Goal: Task Accomplishment & Management: Manage account settings

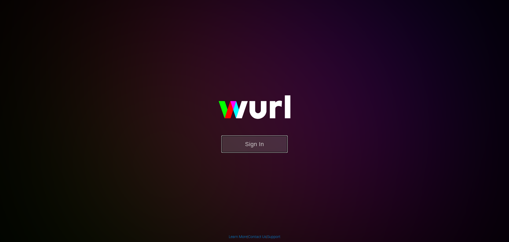
click at [244, 144] on button "Sign In" at bounding box center [255, 143] width 66 height 17
click at [243, 149] on button "Sign In" at bounding box center [255, 143] width 66 height 17
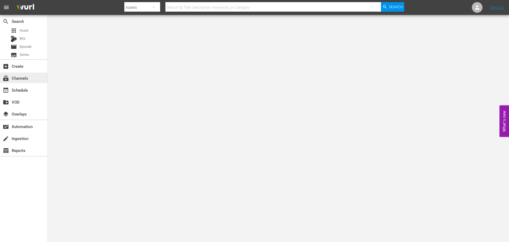
click at [1, 77] on div "subscriptions Channels" at bounding box center [15, 77] width 30 height 5
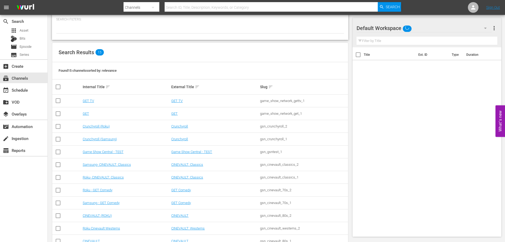
scroll to position [82, 0]
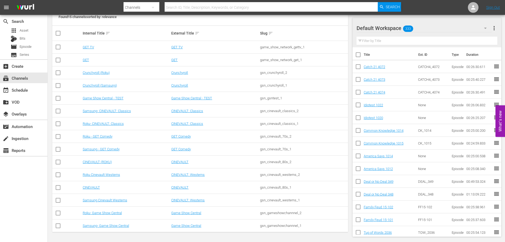
click at [118, 223] on td "Samsung- Game Show Central" at bounding box center [126, 225] width 89 height 13
click at [99, 223] on link "Samsung- Game Show Central" at bounding box center [106, 225] width 46 height 4
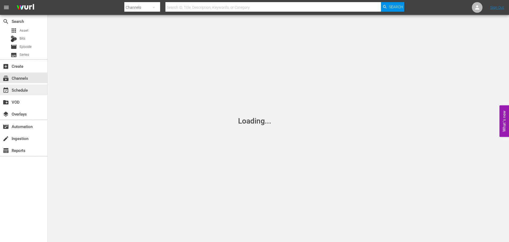
click at [29, 91] on div "event_available Schedule" at bounding box center [15, 89] width 30 height 5
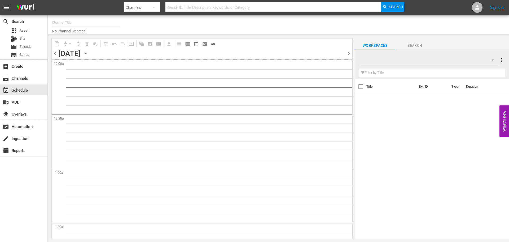
type input "Samsung- Game Show Central (416)"
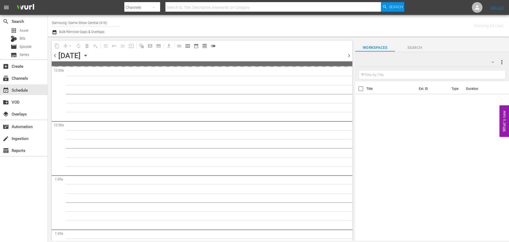
click at [89, 55] on icon "button" at bounding box center [86, 56] width 6 height 6
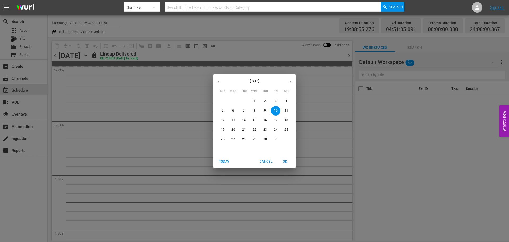
click at [246, 119] on span "14" at bounding box center [244, 120] width 10 height 5
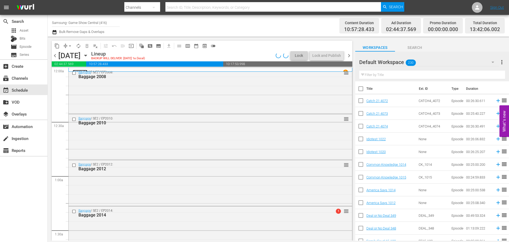
click at [74, 71] on link "Catch 21" at bounding box center [80, 72] width 15 height 4
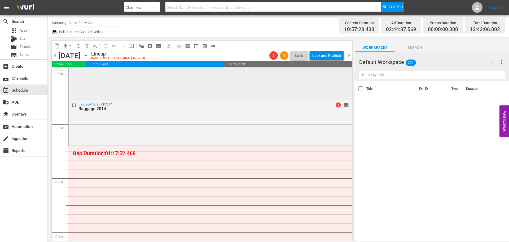
scroll to position [53, 0]
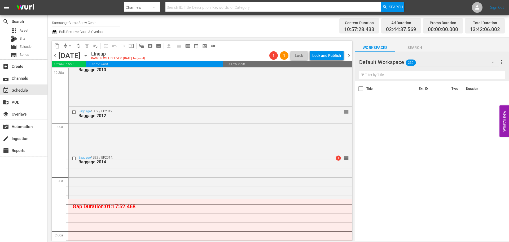
click at [75, 50] on div "Select Event" at bounding box center [73, 46] width 42 height 7
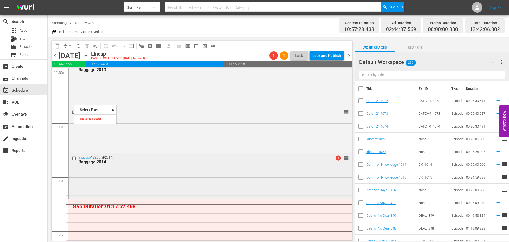
click at [75, 156] on input "checkbox" at bounding box center [75, 158] width 6 height 5
click at [76, 113] on input "checkbox" at bounding box center [75, 112] width 6 height 5
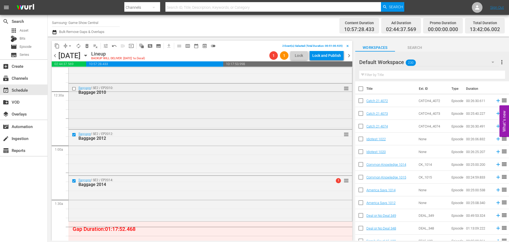
scroll to position [0, 0]
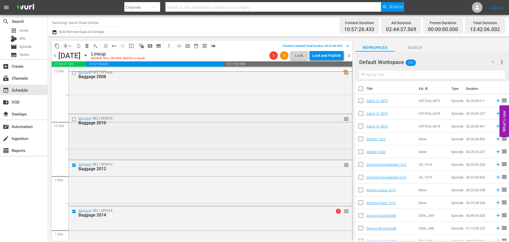
click at [75, 120] on input "checkbox" at bounding box center [75, 119] width 6 height 5
click at [73, 73] on input "checkbox" at bounding box center [75, 73] width 6 height 5
click at [88, 44] on span "delete_forever_outlined" at bounding box center [86, 45] width 5 height 5
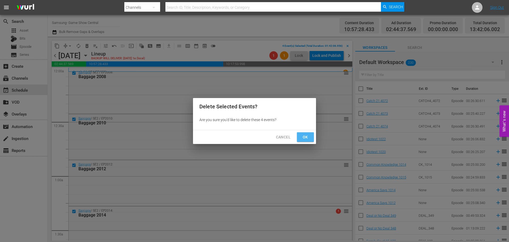
click at [304, 137] on span "Ok" at bounding box center [305, 137] width 8 height 7
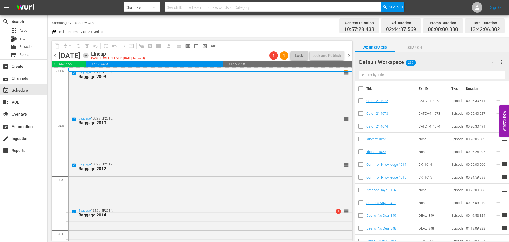
click at [89, 53] on icon "button" at bounding box center [86, 56] width 6 height 6
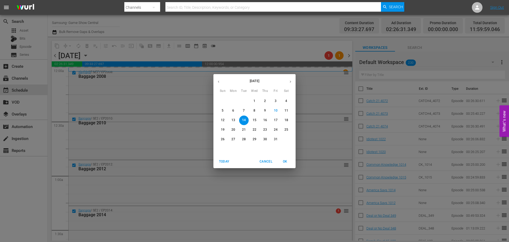
drag, startPoint x: 252, startPoint y: 129, endPoint x: 245, endPoint y: 128, distance: 6.7
click at [252, 128] on span "22" at bounding box center [255, 129] width 10 height 5
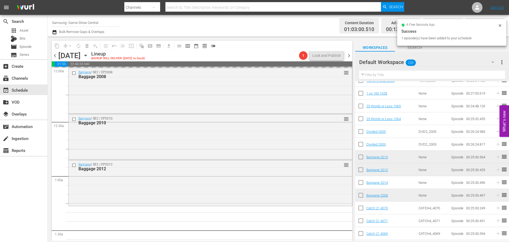
click at [406, 73] on input "text" at bounding box center [432, 75] width 146 height 8
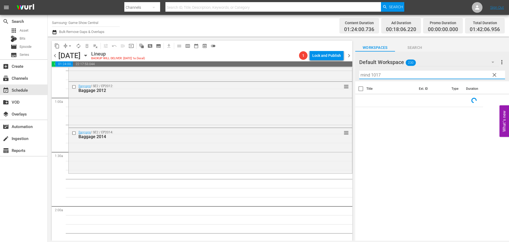
scroll to position [106, 0]
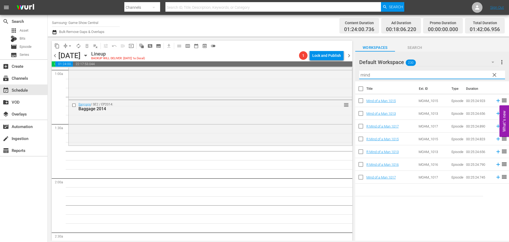
type input "mind"
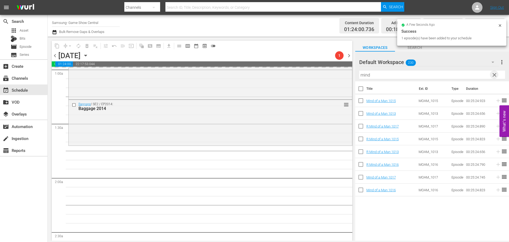
click at [494, 76] on span "clear" at bounding box center [495, 75] width 6 height 6
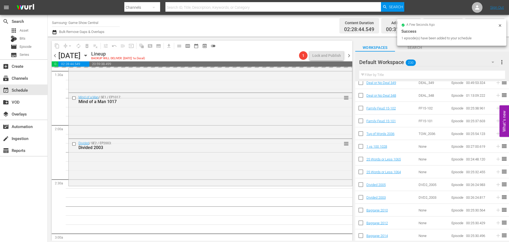
scroll to position [212, 0]
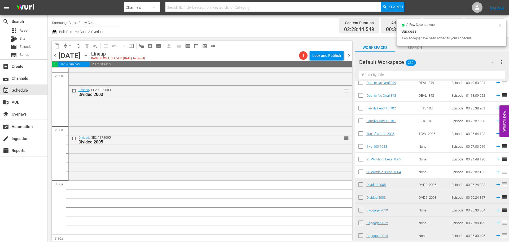
click at [149, 157] on div "Divided / SE2 / EP2005: Divided 2005 reorder" at bounding box center [211, 156] width 284 height 46
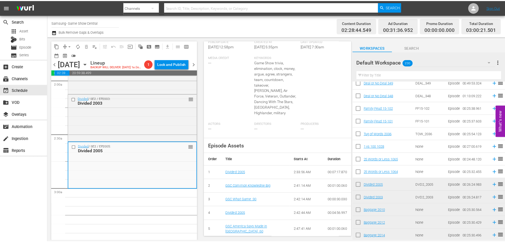
scroll to position [0, 0]
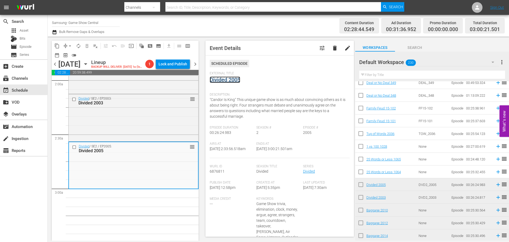
click at [224, 81] on link "Divided 2005" at bounding box center [225, 79] width 31 height 6
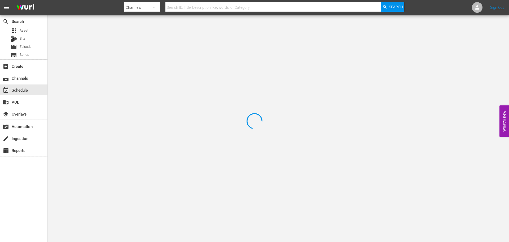
drag, startPoint x: 121, startPoint y: 42, endPoint x: 120, endPoint y: 37, distance: 4.6
click at [121, 41] on div at bounding box center [254, 121] width 509 height 242
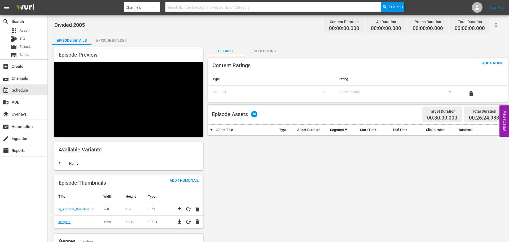
click at [120, 37] on div "Episode Builder" at bounding box center [112, 40] width 40 height 13
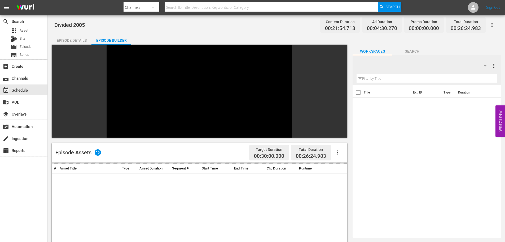
click at [413, 78] on input "text" at bounding box center [427, 78] width 141 height 8
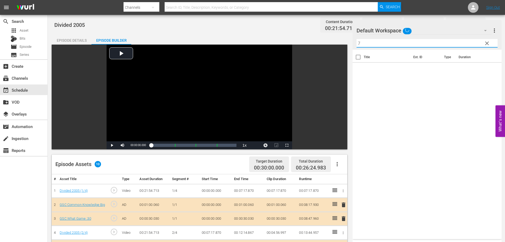
scroll to position [138, 0]
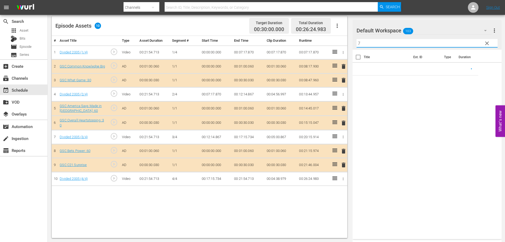
type input "7"
click at [341, 166] on span "delete" at bounding box center [344, 165] width 6 height 6
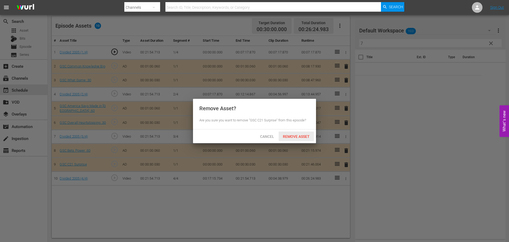
click at [296, 138] on div "Remove Asset" at bounding box center [296, 136] width 35 height 10
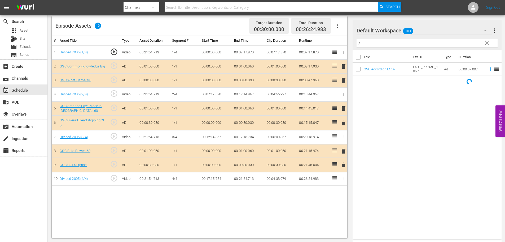
click at [392, 45] on input "7" at bounding box center [427, 43] width 141 height 8
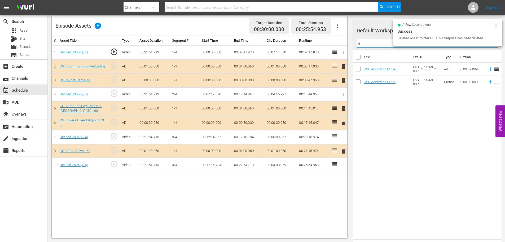
type input "9"
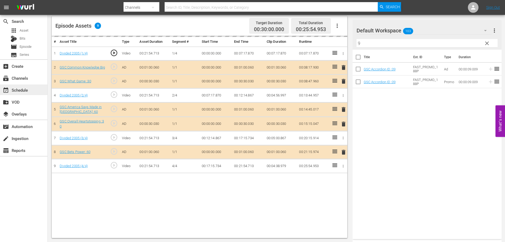
click at [21, 89] on div "event_available Schedule" at bounding box center [15, 89] width 30 height 5
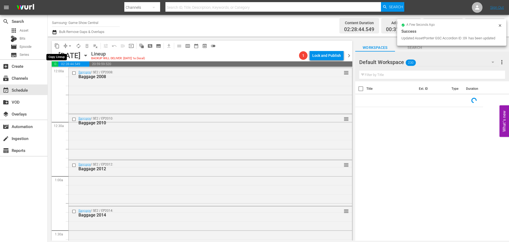
click at [57, 45] on span "content_copy" at bounding box center [56, 45] width 5 height 5
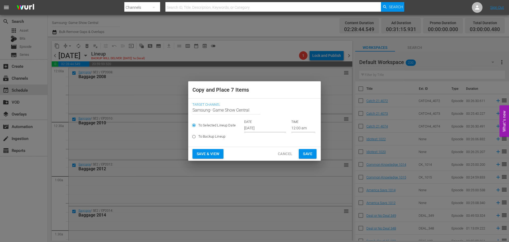
click at [261, 126] on input "[DATE]" at bounding box center [265, 128] width 42 height 8
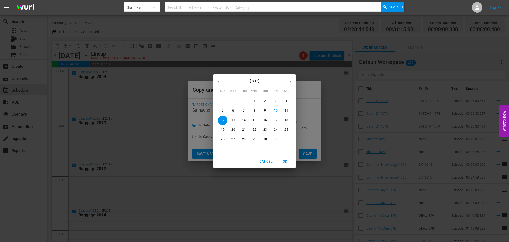
click at [245, 120] on p "14" at bounding box center [244, 120] width 4 height 5
type input "[DATE]"
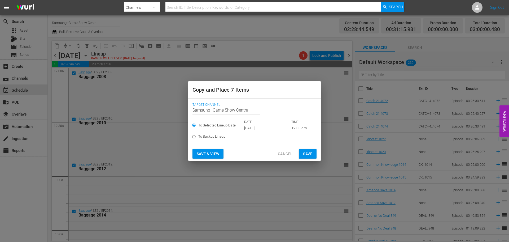
click at [299, 128] on input "12:00 am" at bounding box center [304, 128] width 24 height 8
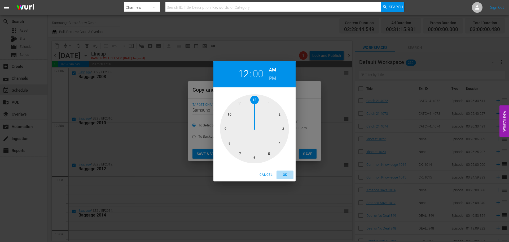
click at [284, 177] on span "OK" at bounding box center [285, 175] width 13 height 6
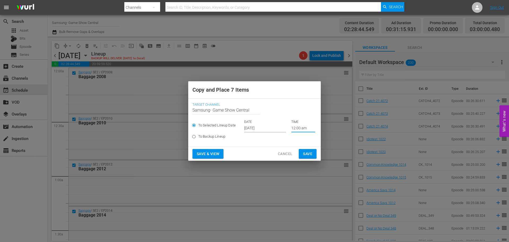
click at [312, 153] on span "Save" at bounding box center [307, 153] width 9 height 7
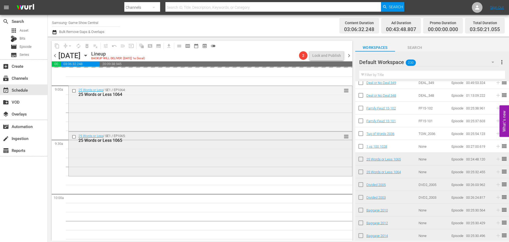
scroll to position [982, 0]
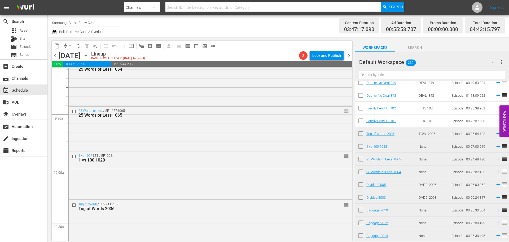
drag, startPoint x: 407, startPoint y: 71, endPoint x: 398, endPoint y: 69, distance: 9.3
click at [407, 71] on input "text" at bounding box center [432, 75] width 146 height 8
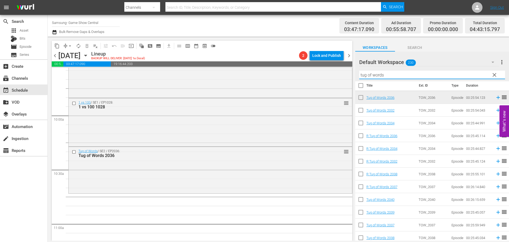
scroll to position [6, 0]
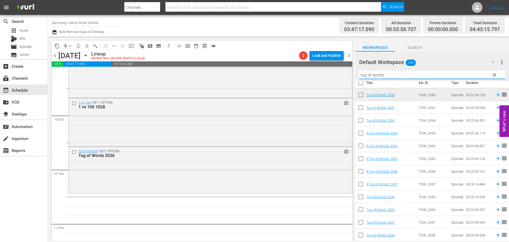
type input "tug of words"
drag, startPoint x: 389, startPoint y: 77, endPoint x: 309, endPoint y: 79, distance: 80.1
click at [335, 81] on div "content_copy compress arrow_drop_down autorenew_outlined delete_forever_outline…" at bounding box center [279, 139] width 462 height 204
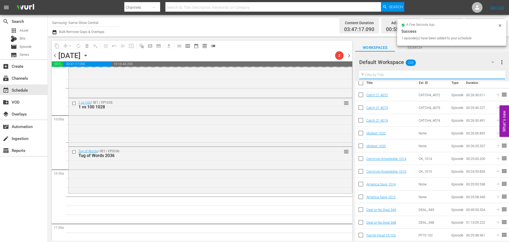
scroll to position [59, 0]
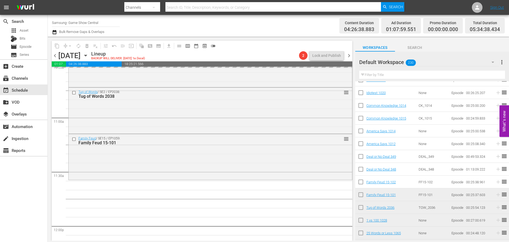
click at [211, 184] on div "1 vs 100 / SE1 / EP1028: 1 vs 100 1028 reorder Divided / SE2 / EP2003: Divided …" at bounding box center [210, 226] width 284 height 2598
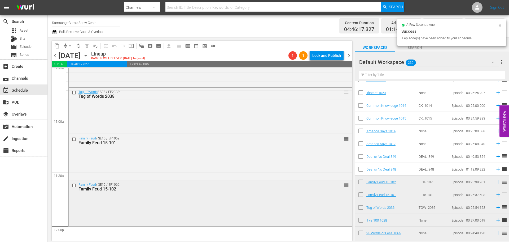
click at [159, 200] on div "Family Feud / SE15 / EP1060: Family Feud 15-102 reorder" at bounding box center [211, 202] width 284 height 45
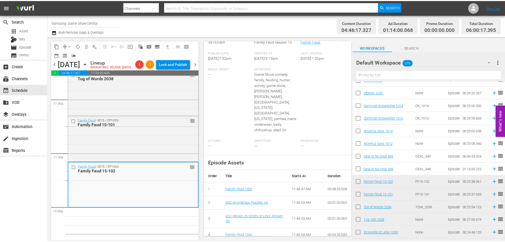
scroll to position [0, 0]
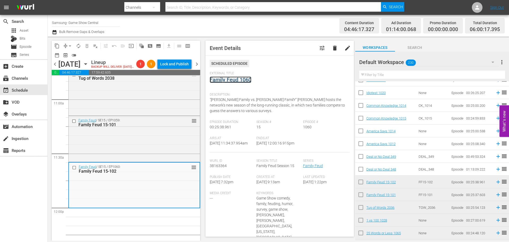
click at [245, 78] on link "Family Feud 1060" at bounding box center [231, 79] width 42 height 6
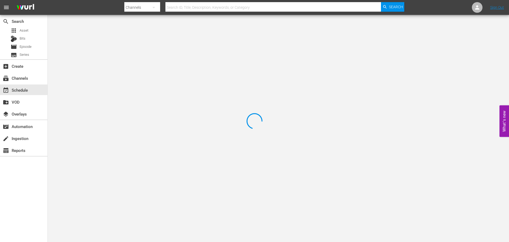
click at [72, 40] on div at bounding box center [254, 121] width 509 height 242
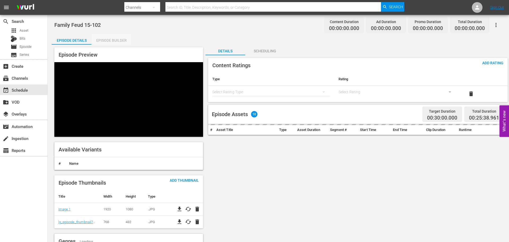
click at [110, 40] on div "Episode Builder" at bounding box center [112, 40] width 40 height 13
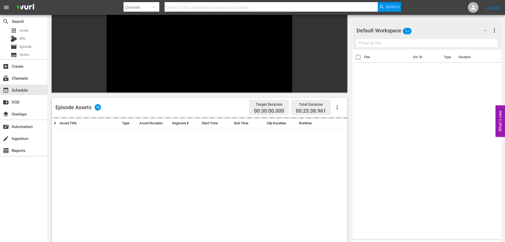
scroll to position [73, 0]
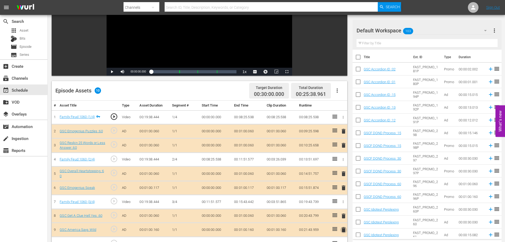
click at [343, 229] on span "delete" at bounding box center [344, 229] width 6 height 6
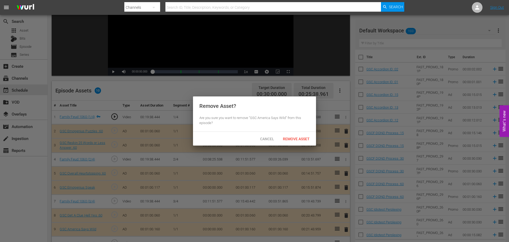
click at [302, 143] on div "Remove Asset" at bounding box center [296, 139] width 35 height 10
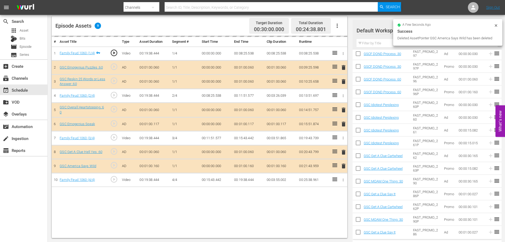
scroll to position [212, 0]
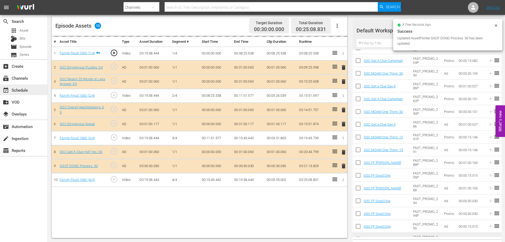
click at [30, 90] on div "event_available Schedule" at bounding box center [23, 89] width 47 height 11
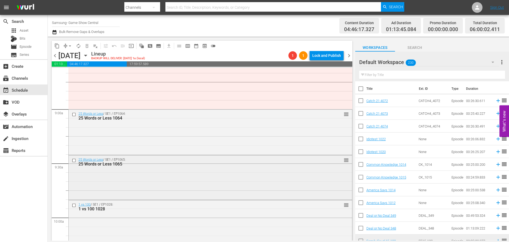
scroll to position [937, 0]
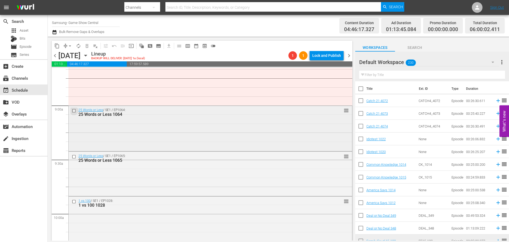
click at [74, 111] on input "checkbox" at bounding box center [75, 110] width 6 height 5
click at [75, 158] on input "checkbox" at bounding box center [75, 156] width 6 height 5
click at [74, 204] on div at bounding box center [75, 201] width 8 height 6
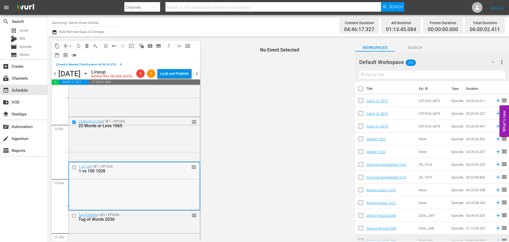
scroll to position [990, 0]
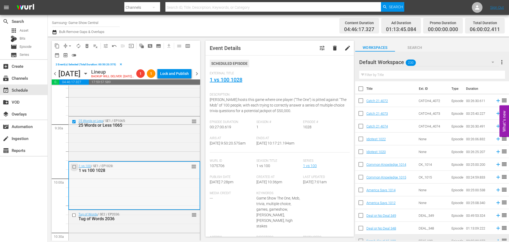
click at [73, 169] on input "checkbox" at bounding box center [75, 166] width 6 height 5
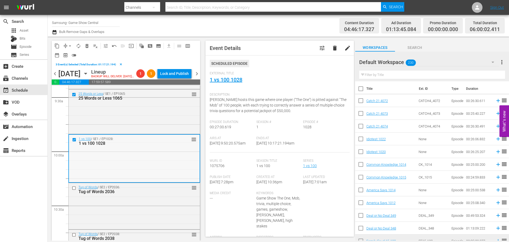
scroll to position [1043, 0]
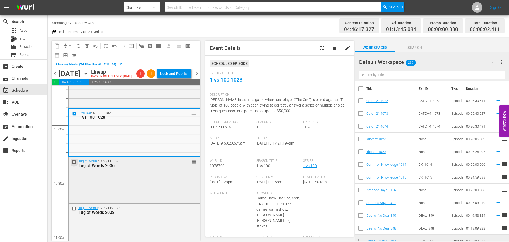
click at [73, 164] on input "checkbox" at bounding box center [75, 162] width 6 height 5
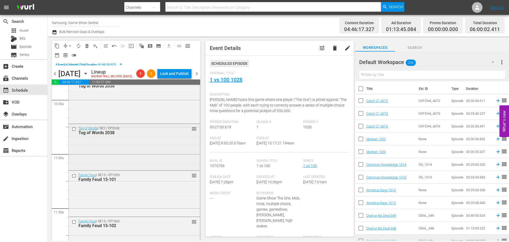
click at [73, 131] on input "checkbox" at bounding box center [75, 129] width 6 height 5
click at [74, 178] on input "checkbox" at bounding box center [75, 175] width 6 height 5
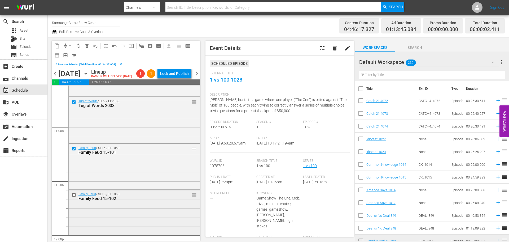
scroll to position [1175, 0]
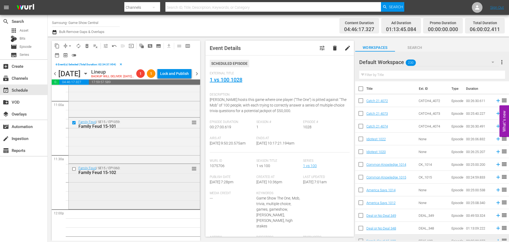
click at [74, 172] on div at bounding box center [75, 169] width 8 height 6
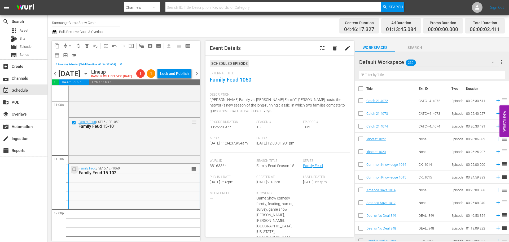
click at [76, 171] on input "checkbox" at bounding box center [75, 169] width 6 height 5
click at [56, 48] on span "content_copy" at bounding box center [56, 45] width 5 height 5
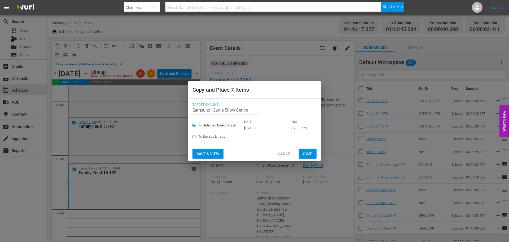
click at [255, 127] on input "[DATE]" at bounding box center [265, 128] width 42 height 8
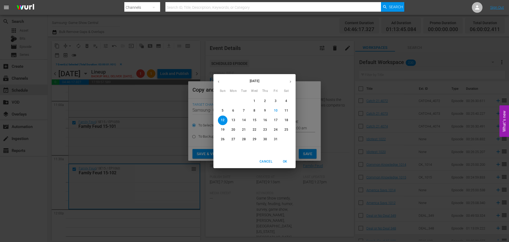
click at [241, 120] on span "14" at bounding box center [244, 120] width 10 height 5
type input "[DATE]"
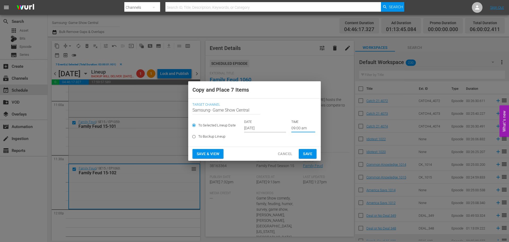
click at [292, 129] on input "09:00 am" at bounding box center [304, 128] width 24 height 8
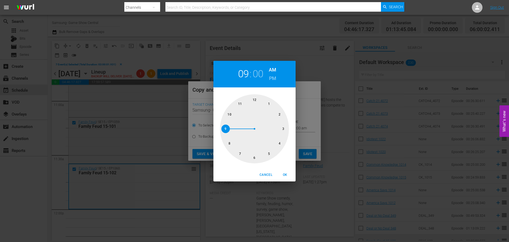
click at [257, 156] on div at bounding box center [254, 128] width 69 height 69
drag, startPoint x: 245, startPoint y: 72, endPoint x: 247, endPoint y: 80, distance: 7.6
click at [246, 75] on h2 "06" at bounding box center [243, 74] width 11 height 12
click at [227, 130] on div at bounding box center [254, 128] width 69 height 69
click at [281, 177] on span "OK" at bounding box center [285, 175] width 13 height 6
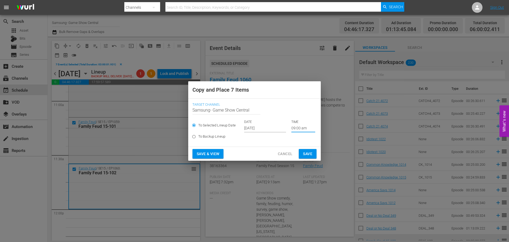
click at [312, 154] on span "Save" at bounding box center [307, 153] width 9 height 7
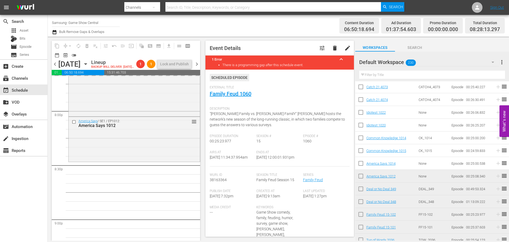
scroll to position [2130, 0]
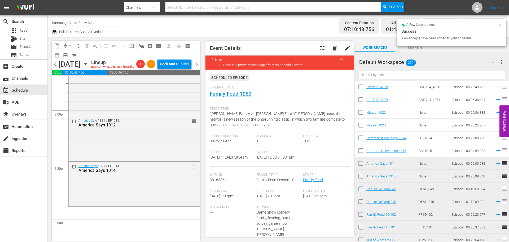
click at [138, 175] on div "America Says / SE1 / EP1014: America Says 1014 reorder" at bounding box center [134, 168] width 131 height 13
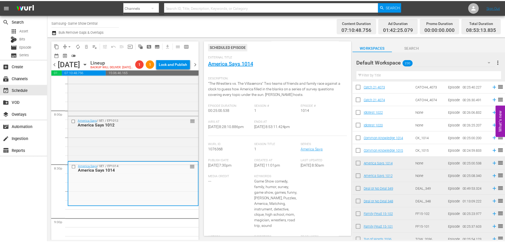
scroll to position [0, 0]
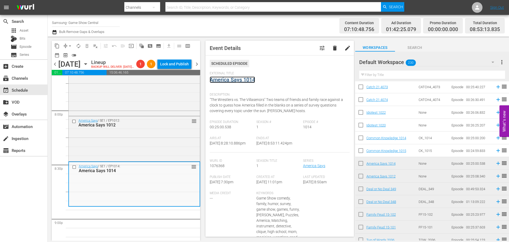
click at [246, 80] on link "America Says 1014" at bounding box center [232, 79] width 45 height 6
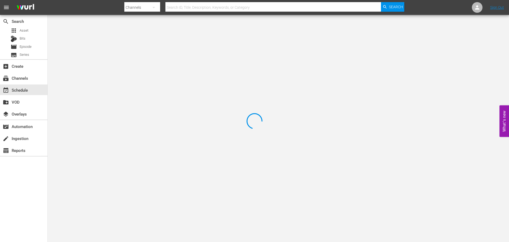
click at [115, 35] on div at bounding box center [254, 121] width 509 height 242
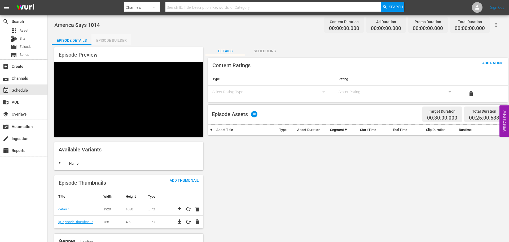
click at [111, 41] on div "Episode Builder" at bounding box center [112, 40] width 40 height 13
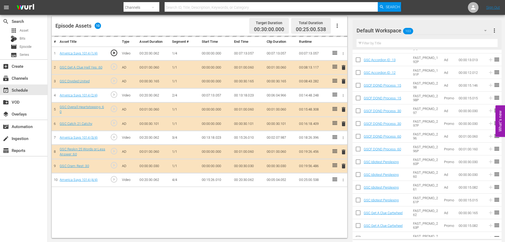
scroll to position [186, 0]
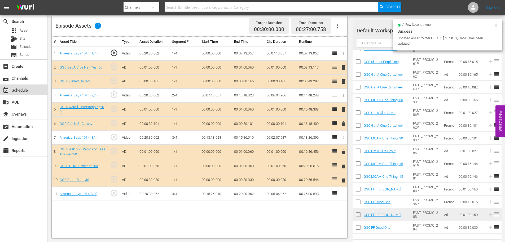
click at [17, 90] on div "event_available Schedule" at bounding box center [15, 89] width 30 height 5
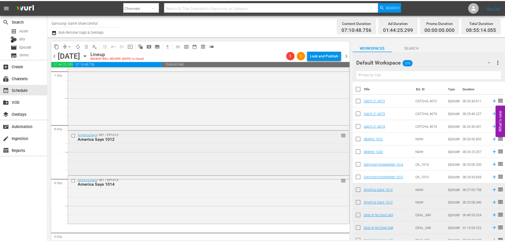
scroll to position [2107, 0]
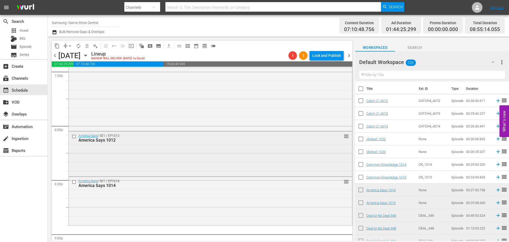
click at [175, 145] on div "America Says / SE1 / EP1012: America Says 1012 reorder" at bounding box center [211, 153] width 284 height 44
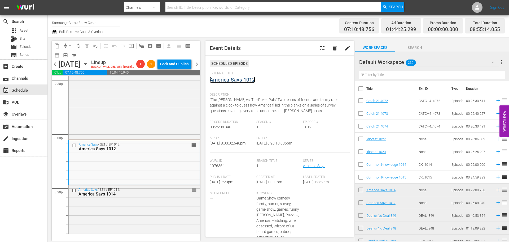
click at [232, 77] on link "America Says 1012" at bounding box center [232, 79] width 45 height 6
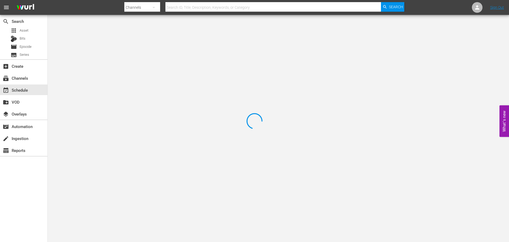
click at [118, 42] on div at bounding box center [254, 121] width 509 height 242
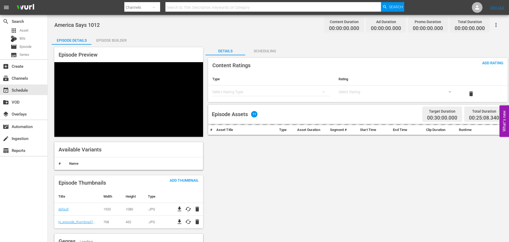
click at [119, 41] on div "Episode Builder" at bounding box center [112, 40] width 40 height 13
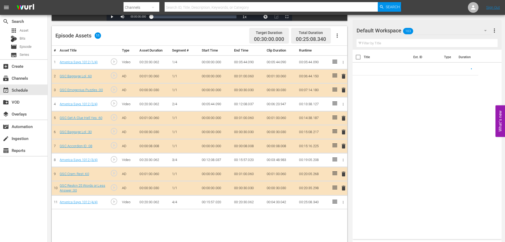
scroll to position [138, 0]
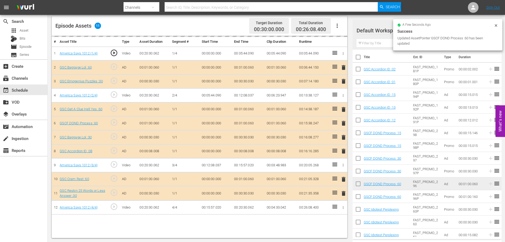
click at [345, 151] on div "delete" at bounding box center [343, 151] width 5 height 8
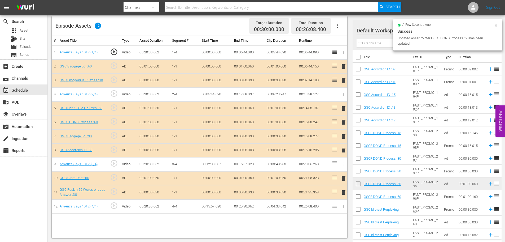
click at [344, 152] on span "delete" at bounding box center [344, 150] width 6 height 6
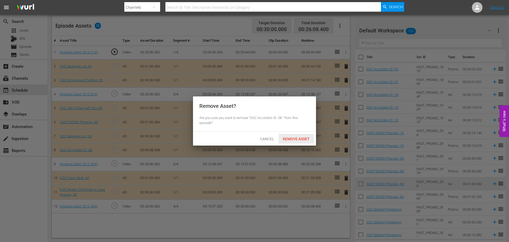
click at [291, 142] on div "Remove Asset" at bounding box center [296, 139] width 35 height 10
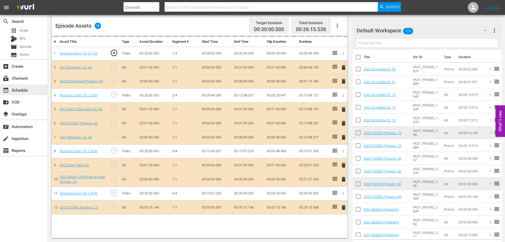
click at [36, 89] on div "event_available Schedule" at bounding box center [23, 89] width 47 height 11
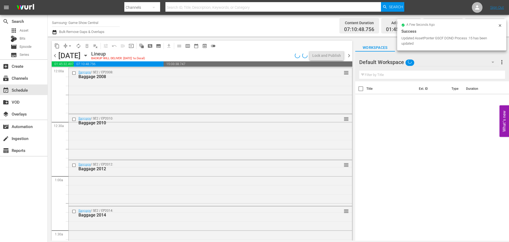
click at [353, 79] on div "content_copy compress arrow_drop_down autorenew_outlined delete_forever_outline…" at bounding box center [201, 139] width 306 height 204
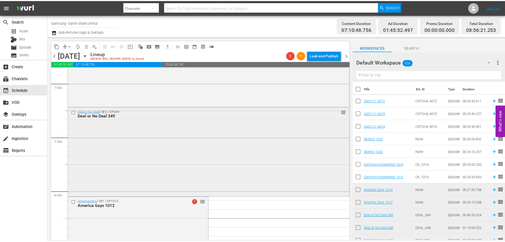
scroll to position [2016, 0]
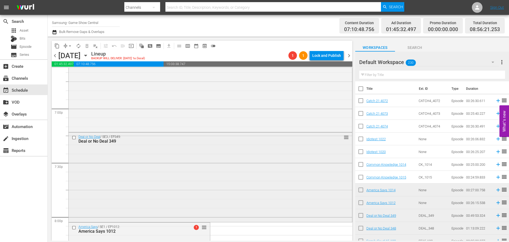
click at [168, 164] on div "Deal or No Deal / SE3 / EP349: Deal or No Deal 349 reorder" at bounding box center [211, 176] width 284 height 88
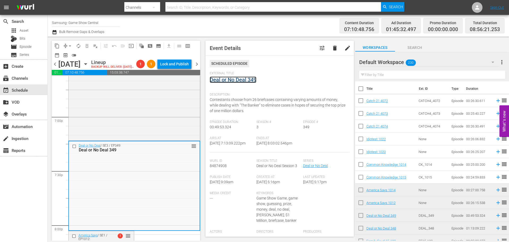
click at [227, 77] on link "Deal or No Deal 349" at bounding box center [233, 79] width 47 height 6
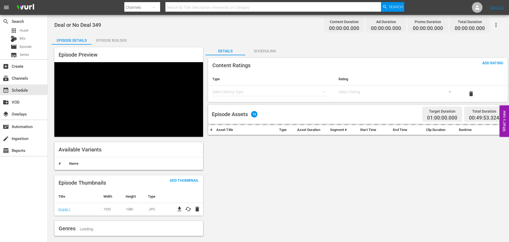
click at [116, 41] on div "Episode Builder" at bounding box center [112, 40] width 40 height 13
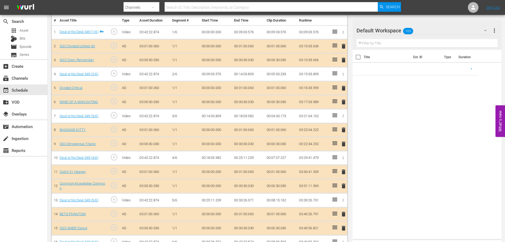
scroll to position [170, 0]
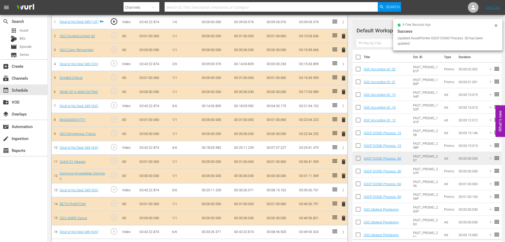
click at [393, 44] on div "a few seconds ago Success Updated AssetPointer GSCF DOND Process :30 has been u…" at bounding box center [447, 34] width 109 height 31
click at [360, 45] on input "text" at bounding box center [427, 43] width 141 height 8
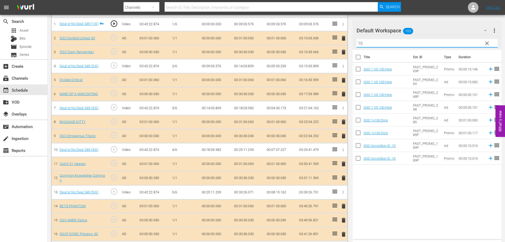
scroll to position [157, 0]
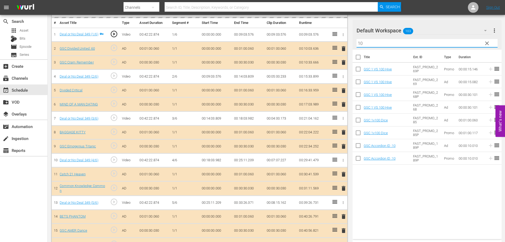
click at [389, 43] on input "10" at bounding box center [427, 43] width 141 height 8
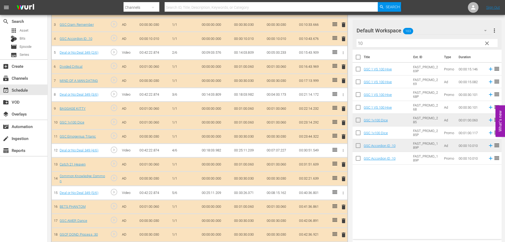
scroll to position [211, 0]
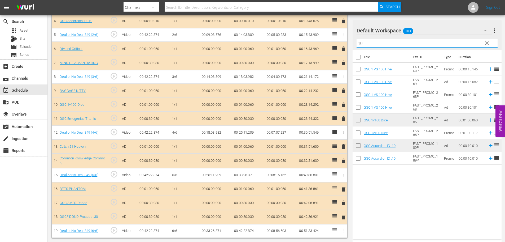
drag, startPoint x: 417, startPoint y: 43, endPoint x: 421, endPoint y: 49, distance: 7.4
click at [417, 44] on input "10" at bounding box center [427, 43] width 141 height 8
type input "1"
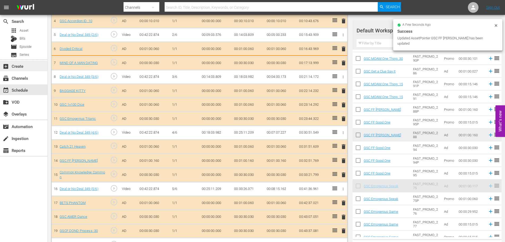
scroll to position [213, 0]
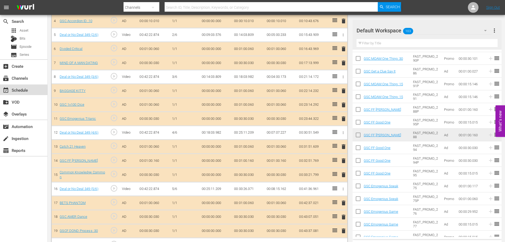
click at [29, 90] on div "event_available Schedule" at bounding box center [15, 89] width 30 height 5
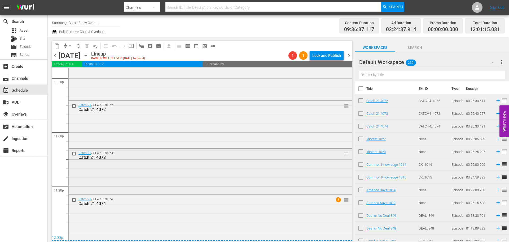
scroll to position [2427, 0]
click at [212, 201] on div "Catch 21 4074" at bounding box center [201, 201] width 244 height 5
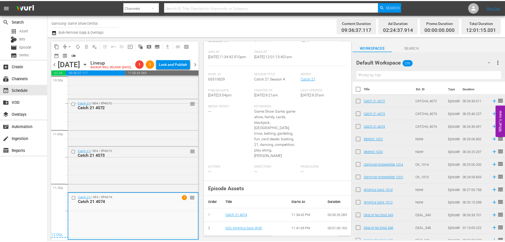
scroll to position [0, 0]
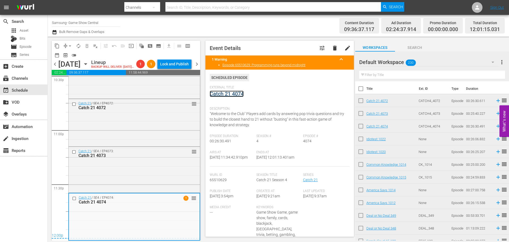
click at [221, 96] on link "Catch 21 4074" at bounding box center [227, 93] width 34 height 6
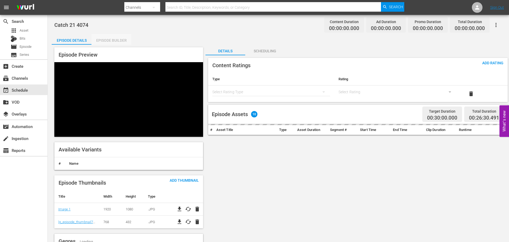
click at [116, 41] on div "Episode Builder" at bounding box center [112, 40] width 40 height 13
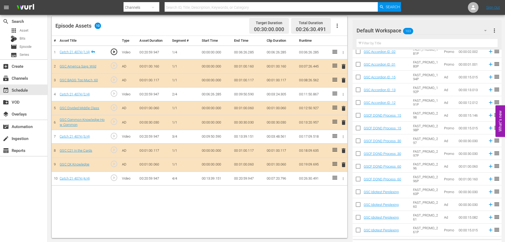
scroll to position [27, 0]
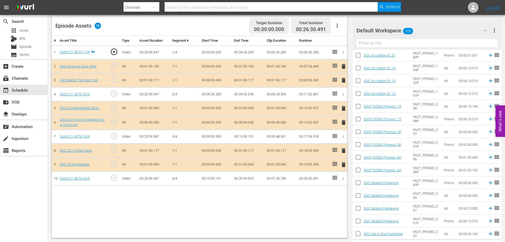
click at [344, 164] on span "delete" at bounding box center [344, 164] width 6 height 6
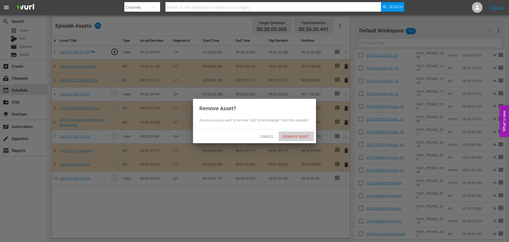
click at [297, 136] on span "Remove Asset" at bounding box center [296, 136] width 35 height 4
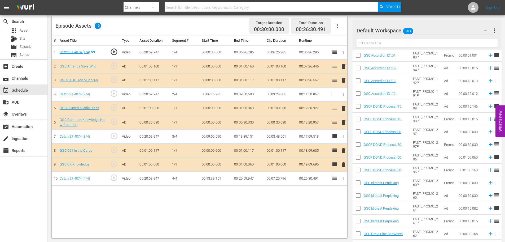
click at [344, 83] on span "delete" at bounding box center [344, 80] width 6 height 6
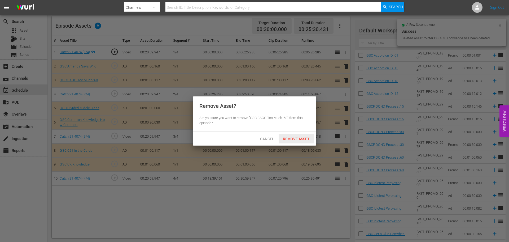
click at [298, 138] on span "Remove Asset" at bounding box center [296, 139] width 35 height 4
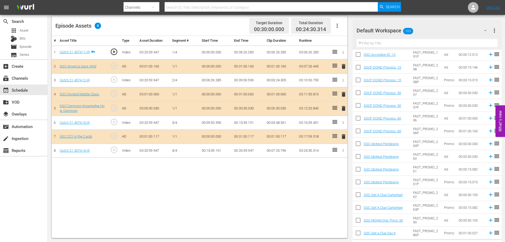
scroll to position [133, 0]
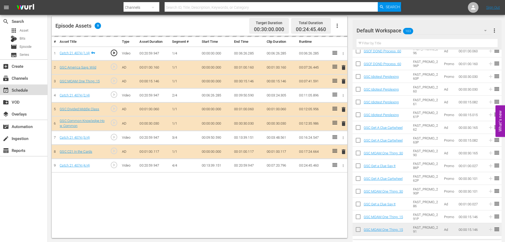
click at [31, 88] on div "event_available Schedule" at bounding box center [23, 89] width 47 height 11
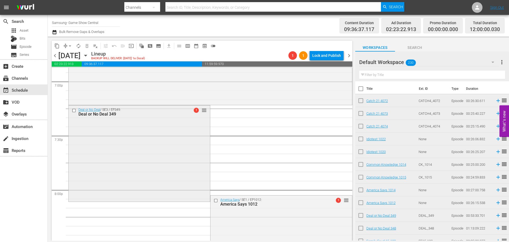
scroll to position [1884, 0]
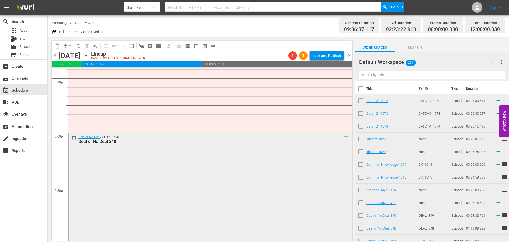
click at [73, 137] on input "checkbox" at bounding box center [75, 137] width 6 height 5
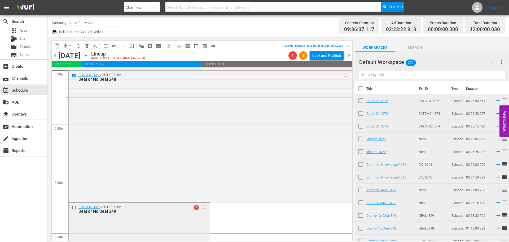
scroll to position [2016, 0]
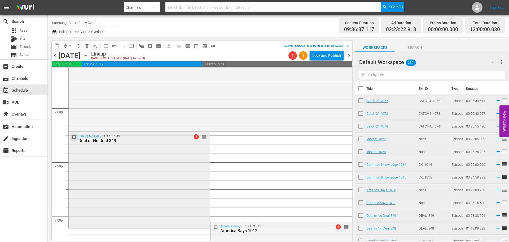
click at [76, 137] on input "checkbox" at bounding box center [75, 137] width 6 height 5
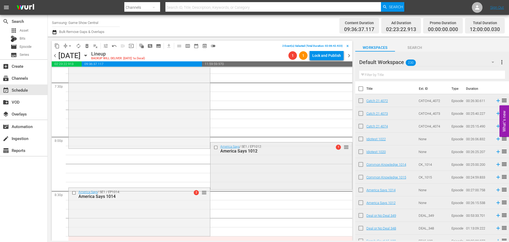
click at [215, 146] on input "checkbox" at bounding box center [217, 147] width 6 height 5
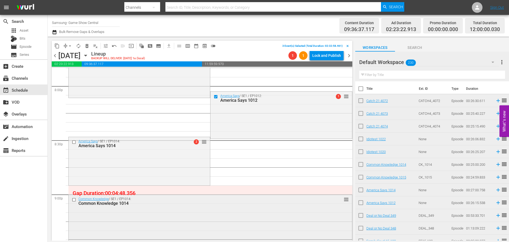
scroll to position [2202, 0]
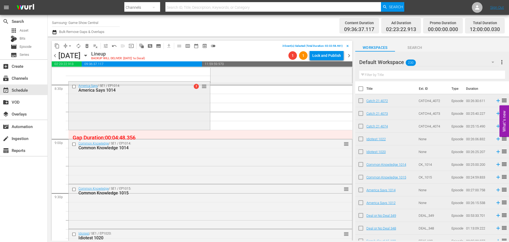
click at [75, 86] on input "checkbox" at bounding box center [75, 86] width 6 height 5
click at [74, 143] on input "checkbox" at bounding box center [75, 144] width 6 height 5
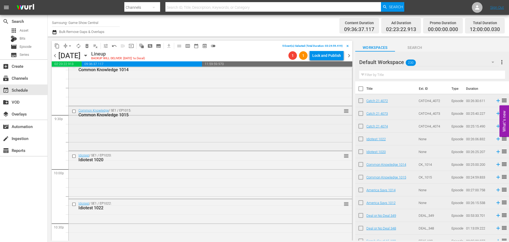
scroll to position [2282, 0]
click at [74, 111] on input "checkbox" at bounding box center [75, 109] width 6 height 5
click at [74, 156] on input "checkbox" at bounding box center [75, 154] width 6 height 5
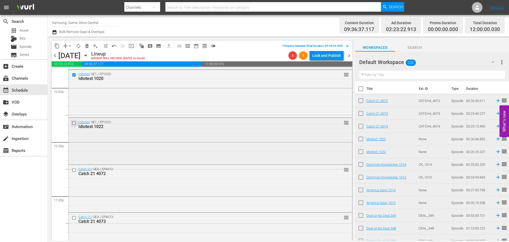
click at [75, 121] on input "checkbox" at bounding box center [75, 122] width 6 height 5
click at [75, 170] on input "checkbox" at bounding box center [75, 169] width 6 height 5
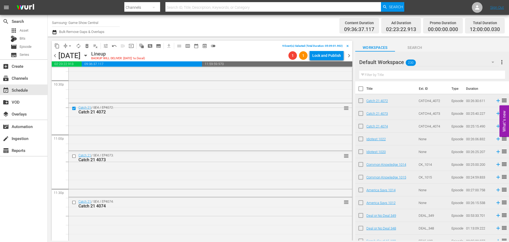
scroll to position [2425, 0]
click at [73, 155] on input "checkbox" at bounding box center [75, 153] width 6 height 5
click at [74, 200] on input "checkbox" at bounding box center [75, 200] width 6 height 5
click at [58, 50] on button "content_copy" at bounding box center [57, 46] width 8 height 8
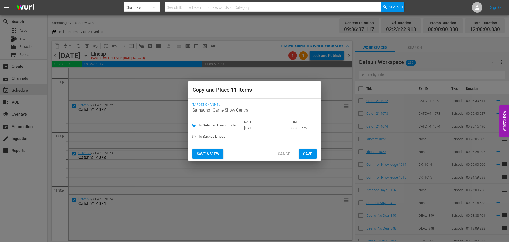
click at [253, 129] on input "[DATE]" at bounding box center [265, 128] width 42 height 8
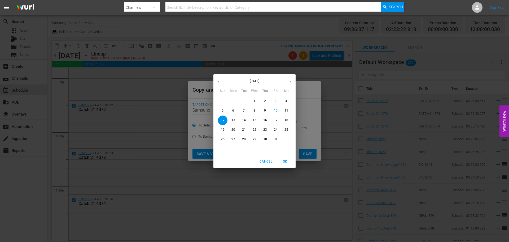
click at [242, 119] on p "14" at bounding box center [244, 120] width 4 height 5
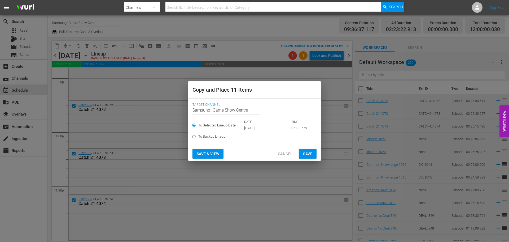
type input "[DATE]"
click at [297, 129] on input "06:00 pm" at bounding box center [304, 128] width 24 height 8
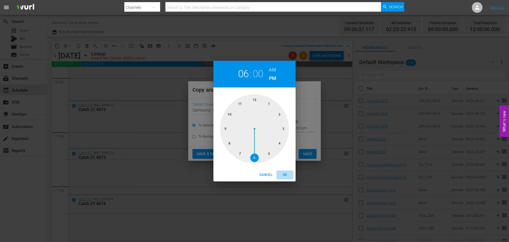
drag, startPoint x: 287, startPoint y: 174, endPoint x: 301, endPoint y: 153, distance: 25.5
click at [287, 174] on span "OK" at bounding box center [285, 175] width 13 height 6
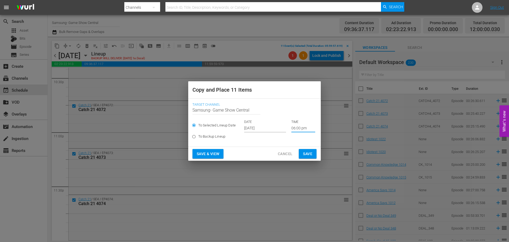
click at [302, 153] on button "Save" at bounding box center [308, 154] width 18 height 10
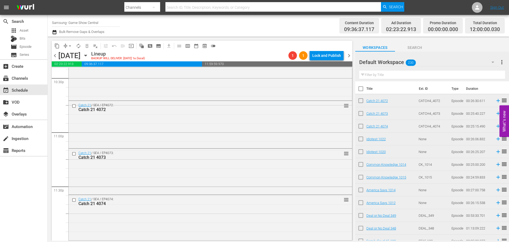
click at [89, 57] on icon "button" at bounding box center [86, 56] width 6 height 6
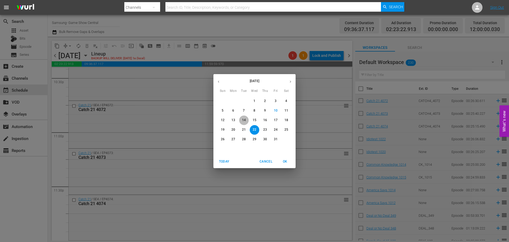
click at [244, 122] on p "14" at bounding box center [244, 120] width 4 height 5
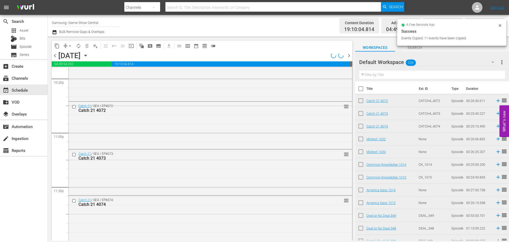
scroll to position [2308, 0]
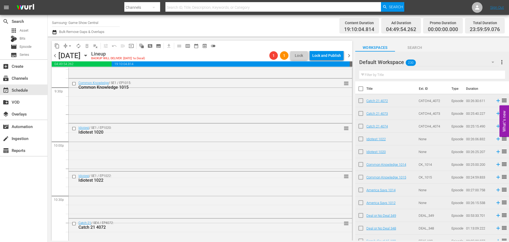
click at [69, 46] on span "arrow_drop_down" at bounding box center [69, 45] width 5 height 5
click at [69, 51] on ul "Align to Midnight Align to First Episode Align to End of Previous Day" at bounding box center [70, 65] width 56 height 31
click at [72, 57] on li "Align to Midnight" at bounding box center [70, 56] width 56 height 9
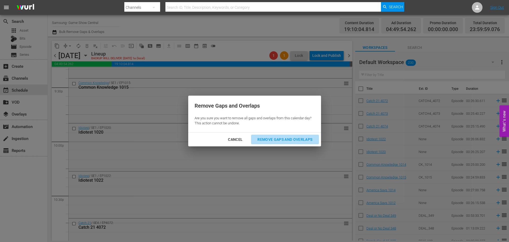
click at [293, 137] on div "Remove Gaps and Overlaps" at bounding box center [284, 139] width 63 height 7
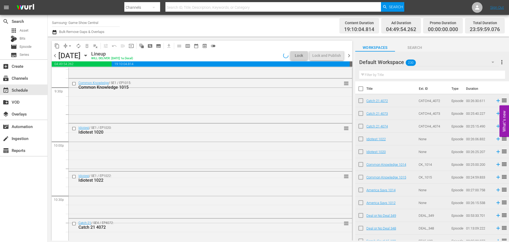
scroll to position [2299, 0]
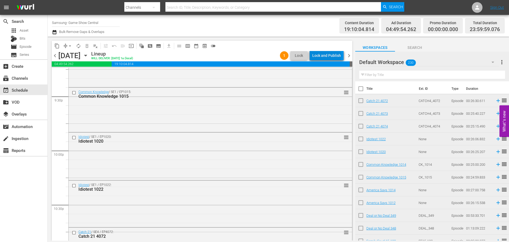
click at [328, 56] on div "Lock and Publish" at bounding box center [327, 56] width 29 height 10
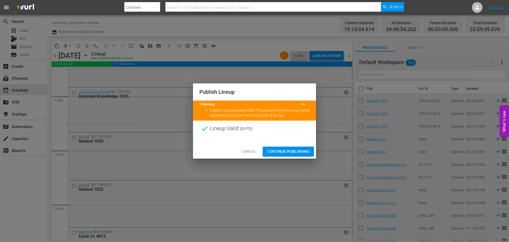
click at [307, 148] on button "Continue Publishing" at bounding box center [288, 151] width 51 height 10
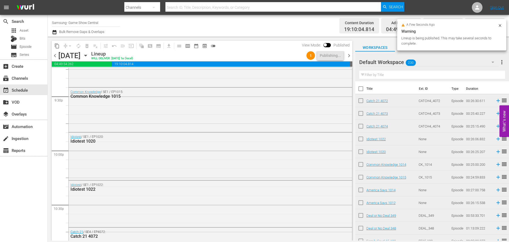
click at [89, 58] on icon "button" at bounding box center [86, 56] width 6 height 6
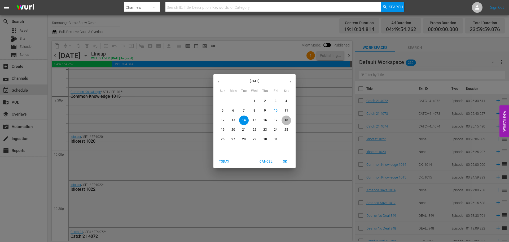
click at [284, 121] on span "18" at bounding box center [287, 120] width 10 height 5
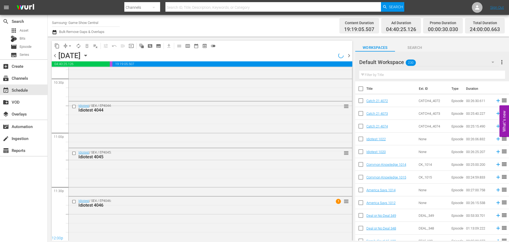
scroll to position [2290, 0]
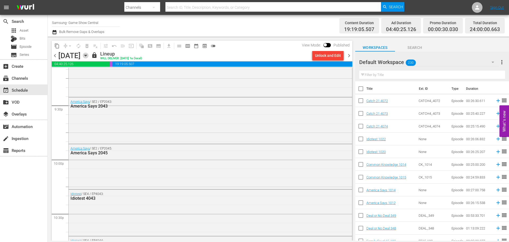
click at [89, 54] on icon "button" at bounding box center [86, 56] width 6 height 6
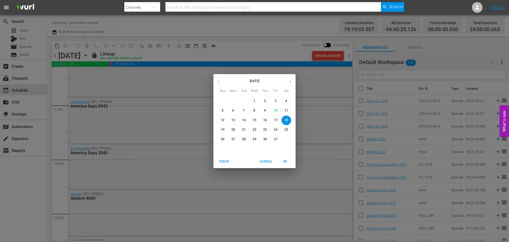
click at [233, 130] on p "20" at bounding box center [234, 129] width 4 height 5
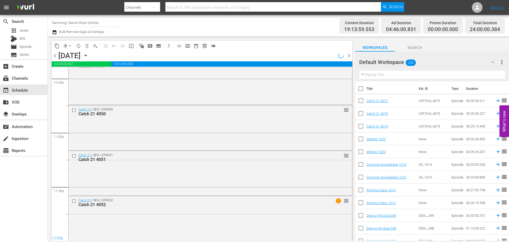
scroll to position [2290, 0]
